Goal: Check status: Check status

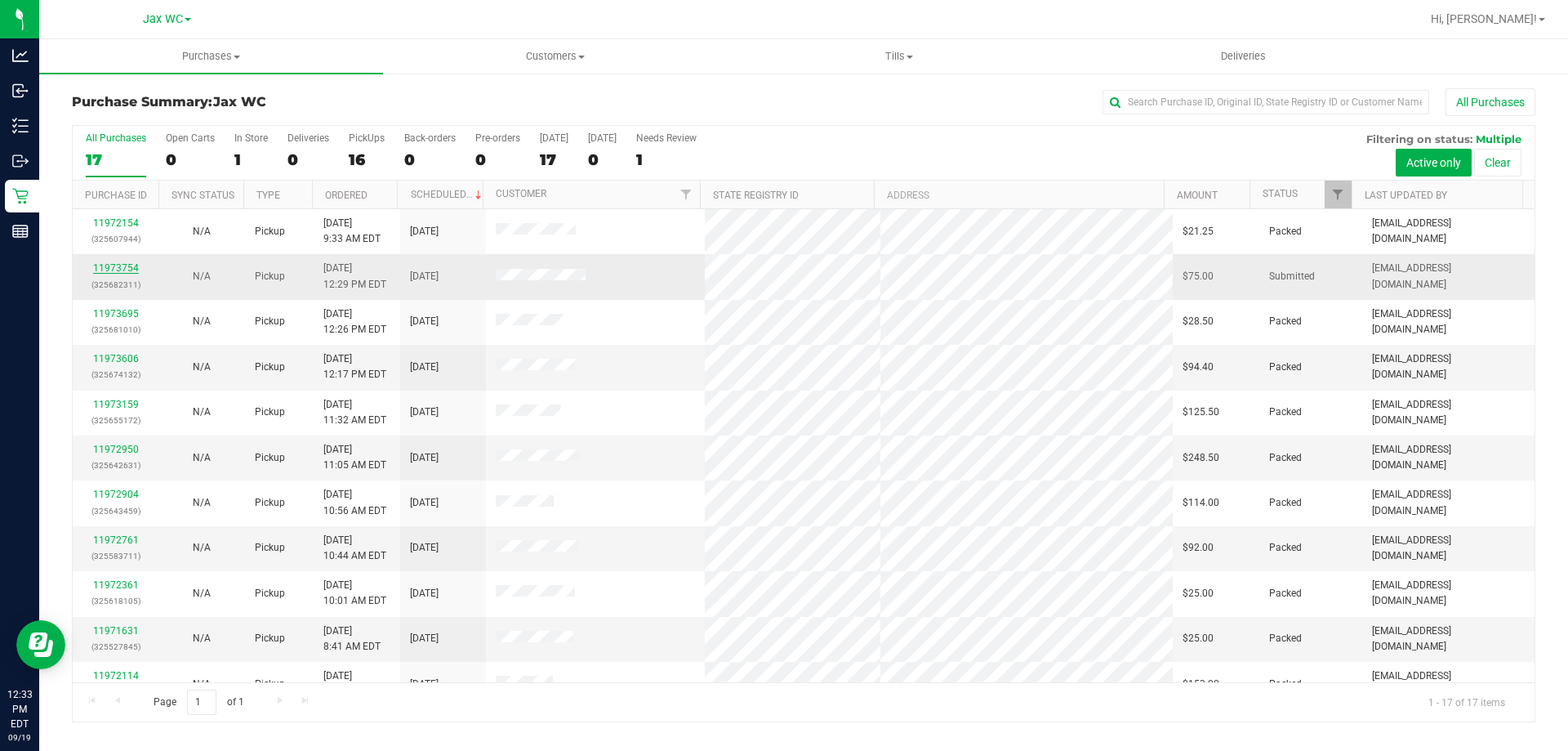
click at [103, 265] on link "11973754" at bounding box center [116, 268] width 45 height 12
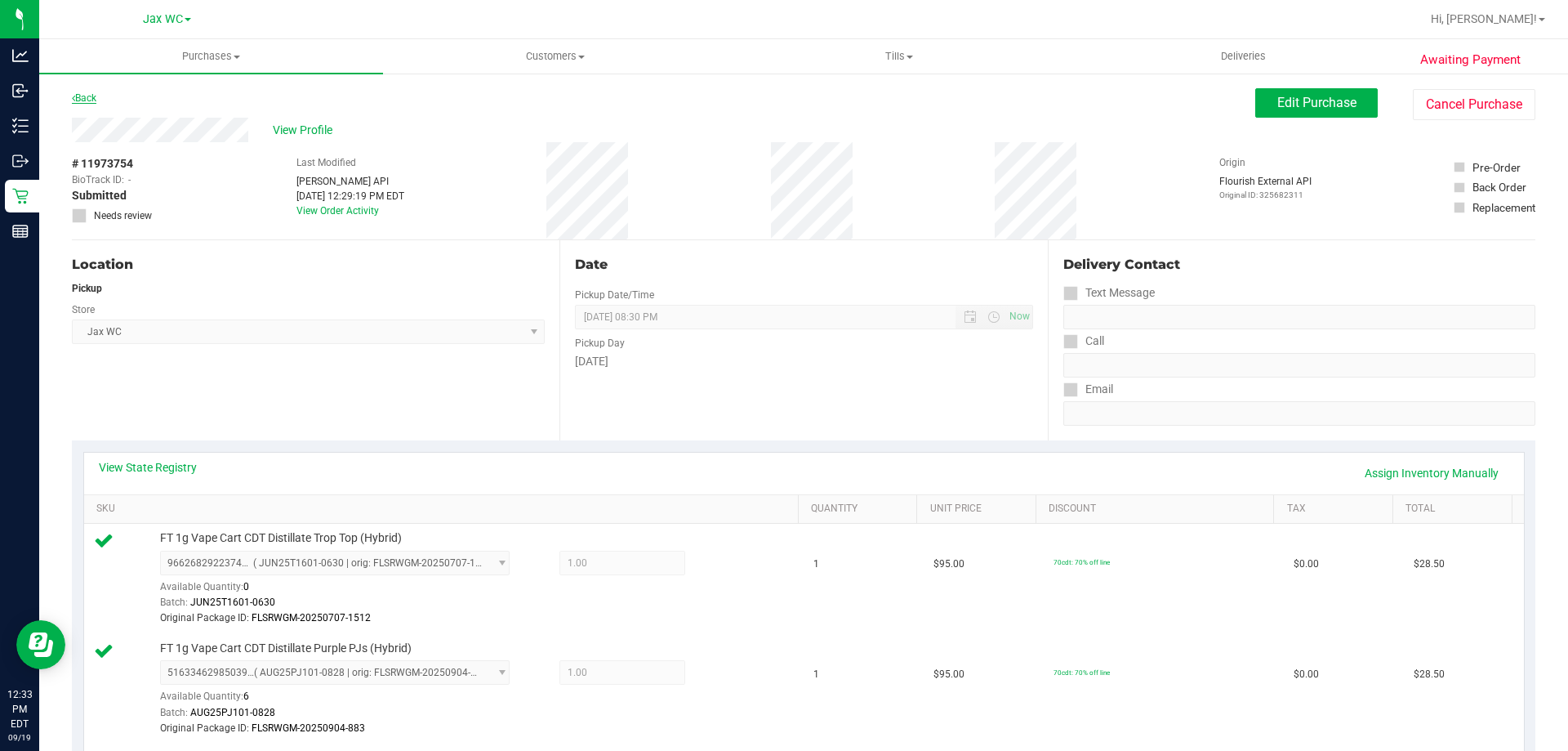
click at [87, 95] on link "Back" at bounding box center [84, 98] width 25 height 12
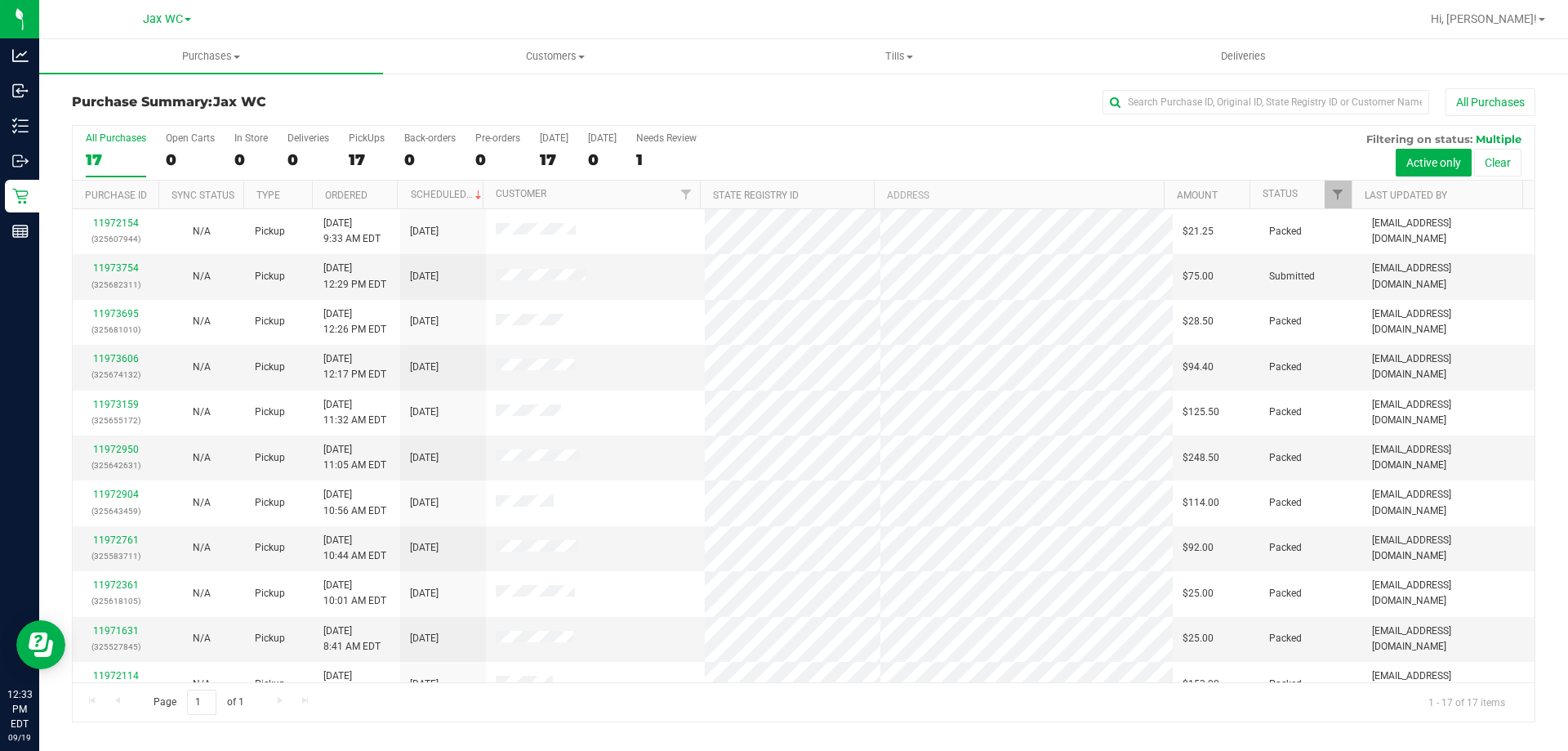
scroll to position [296, 0]
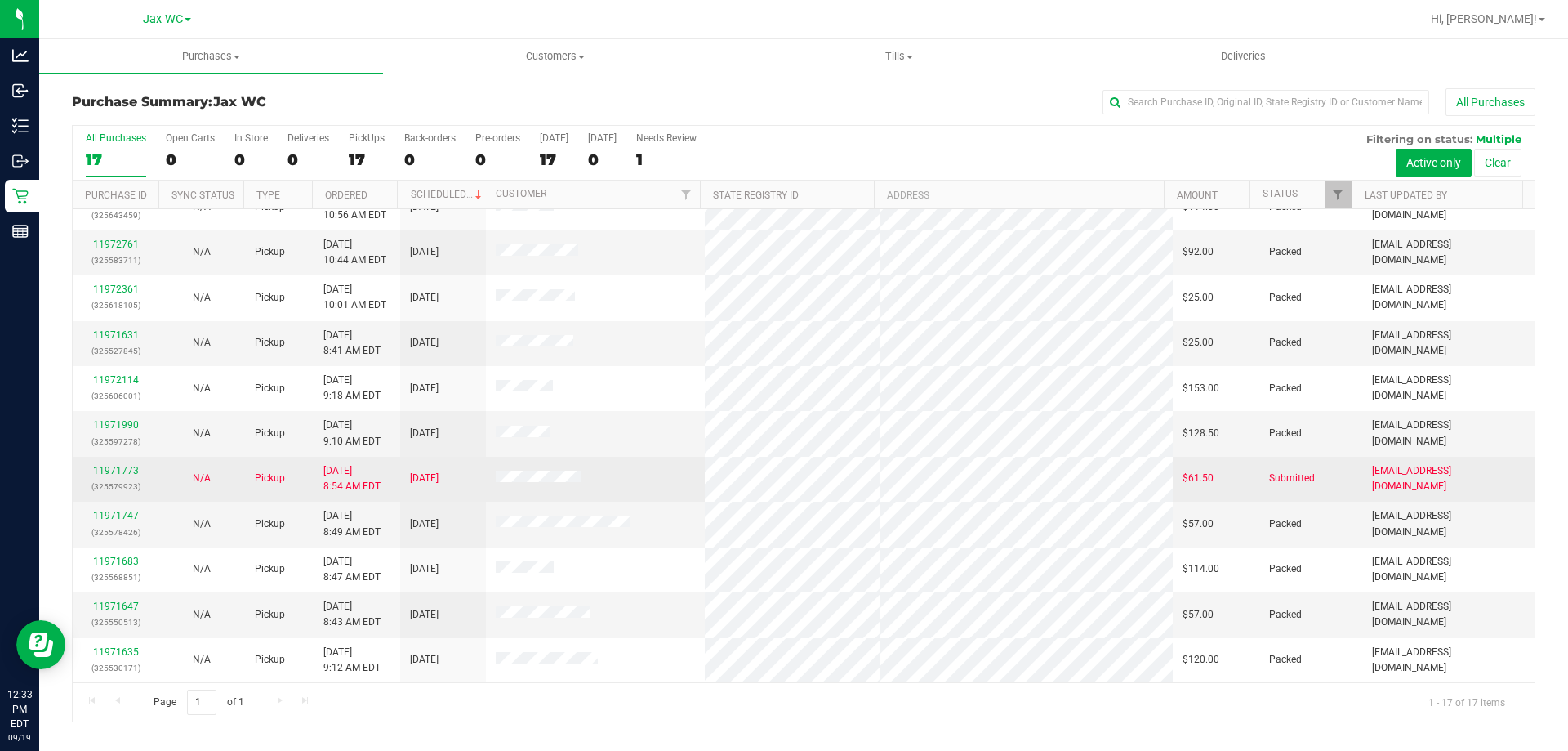
click at [107, 469] on link "11971773" at bounding box center [116, 470] width 45 height 12
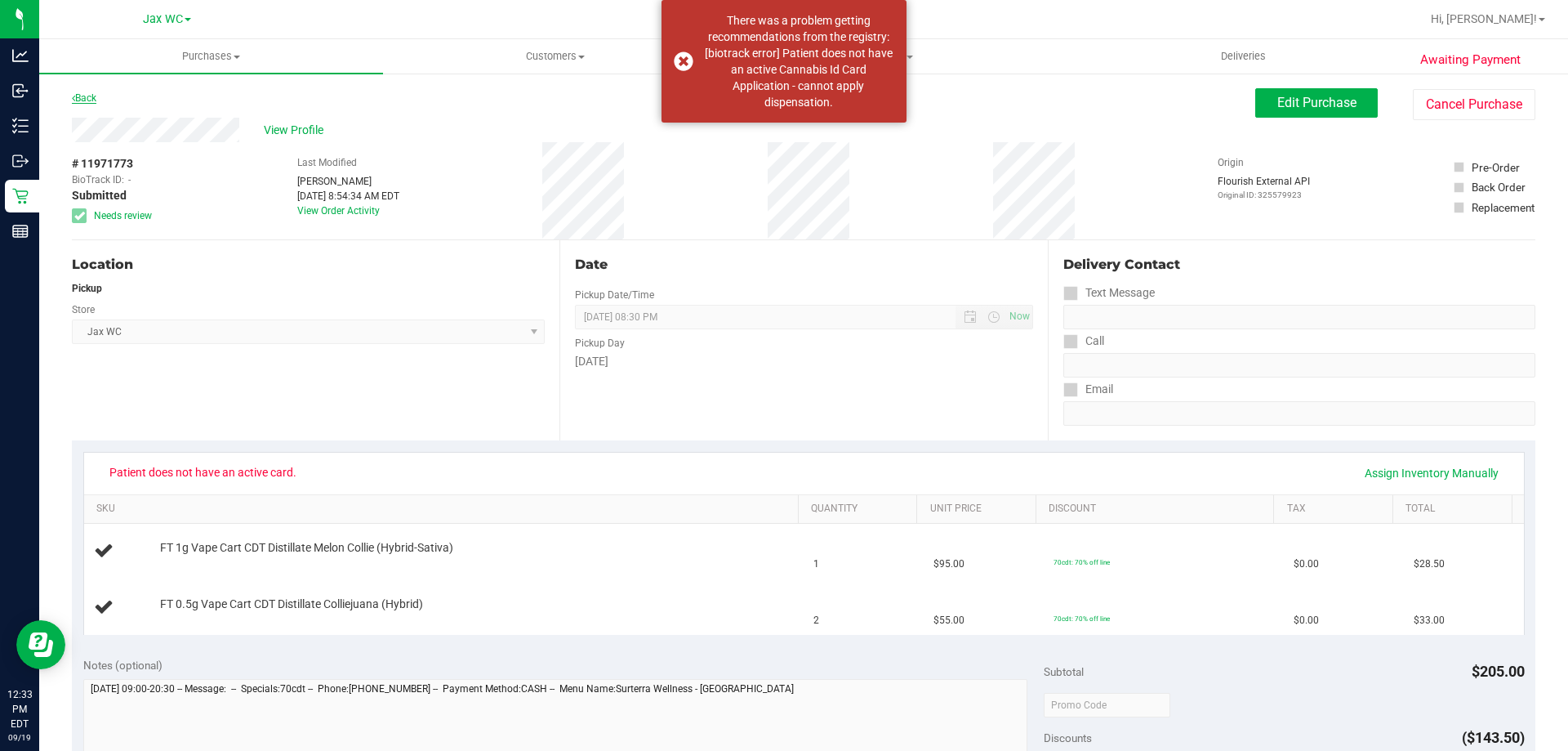
click at [84, 98] on link "Back" at bounding box center [84, 98] width 25 height 12
